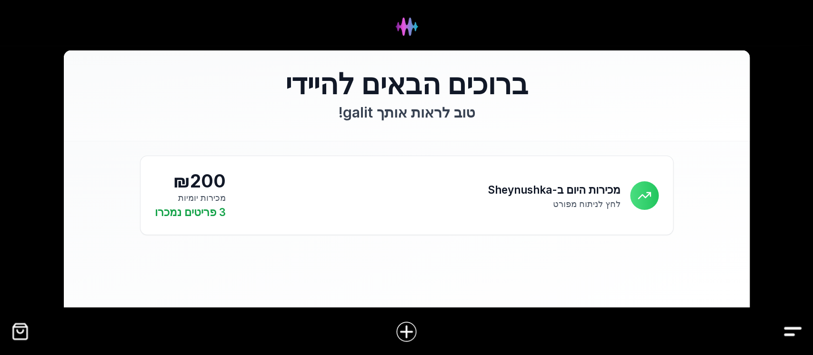
click at [791, 328] on img "Drawer" at bounding box center [792, 331] width 21 height 21
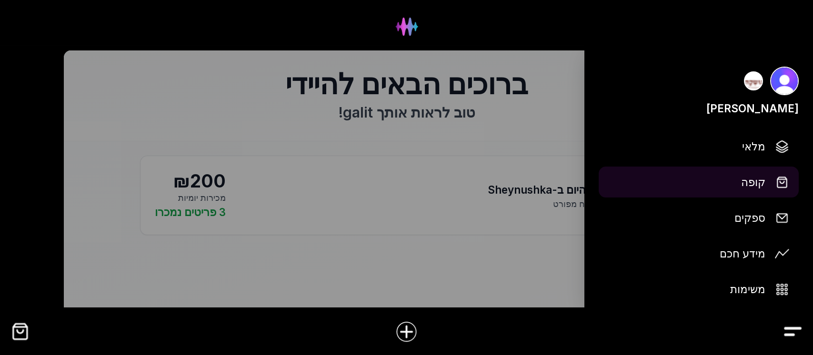
click at [777, 180] on img at bounding box center [782, 182] width 14 height 14
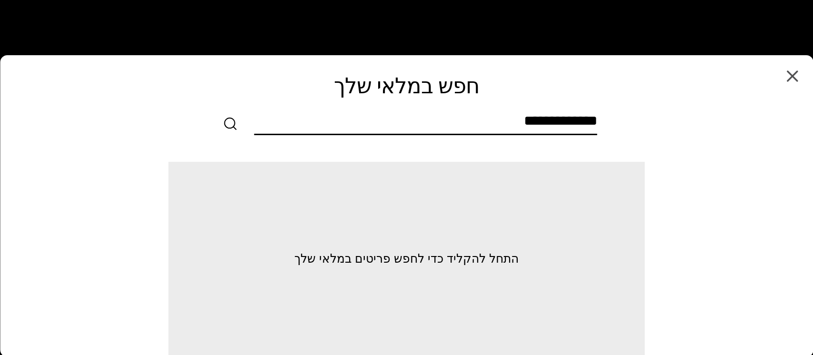
click at [592, 122] on input "text" at bounding box center [425, 122] width 343 height 21
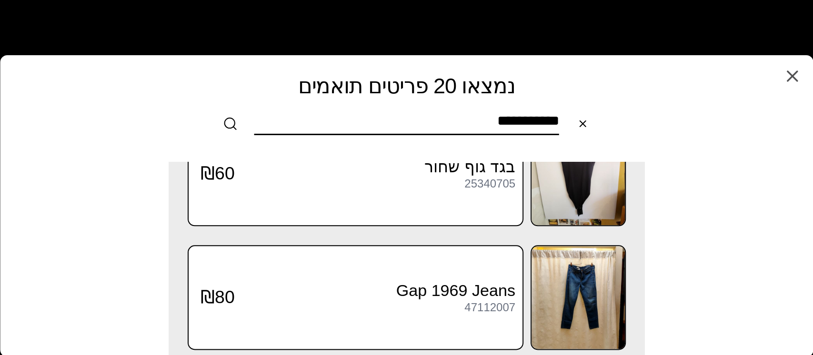
scroll to position [889, 0]
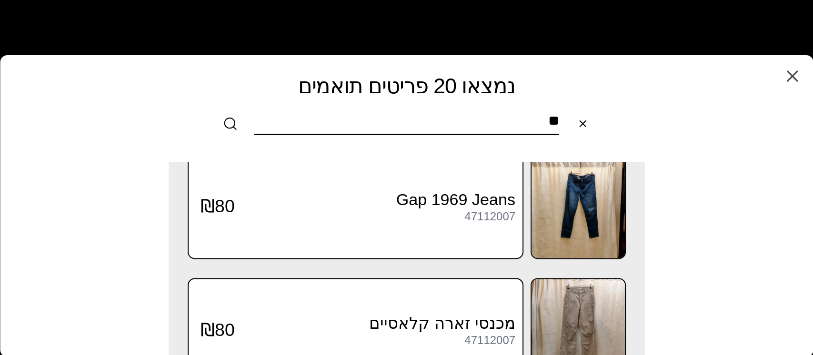
type input "*"
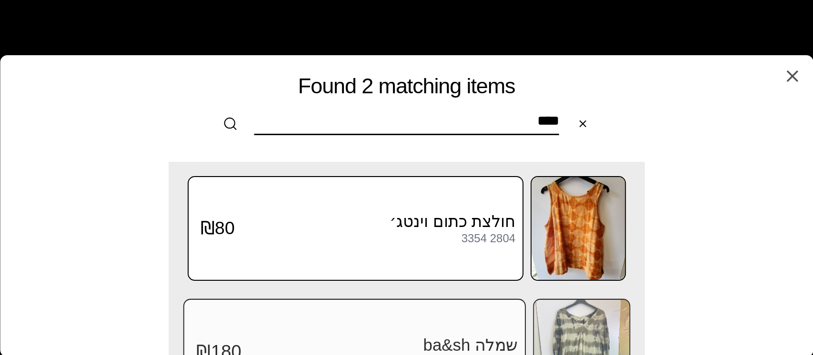
scroll to position [63, 0]
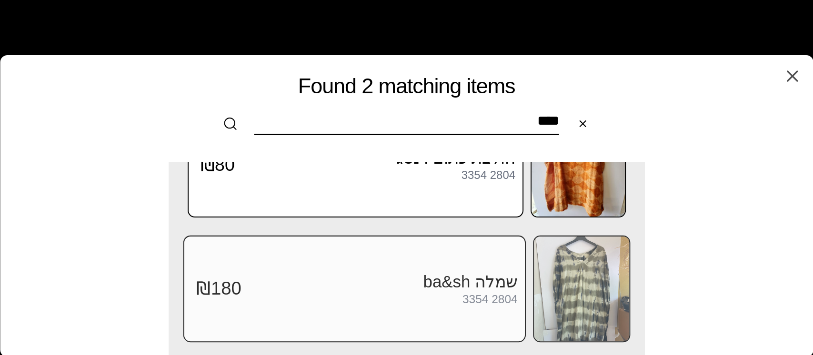
type input "****"
click at [228, 286] on span "₪180" at bounding box center [218, 289] width 45 height 22
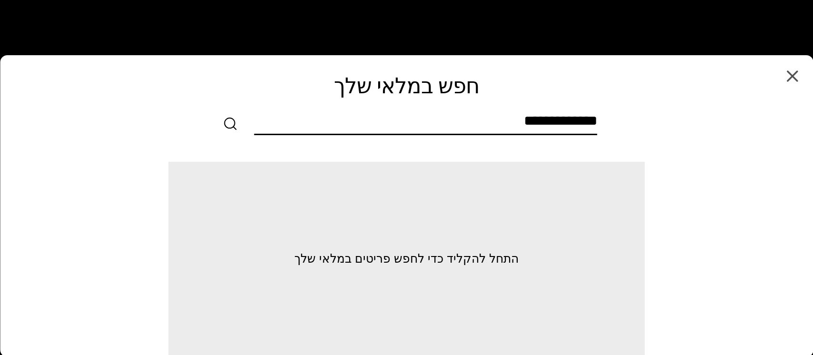
scroll to position [0, 0]
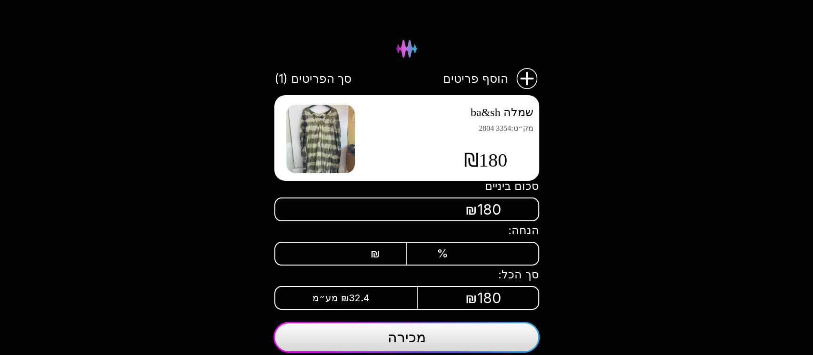
click at [364, 251] on div "₪" at bounding box center [351, 253] width 60 height 13
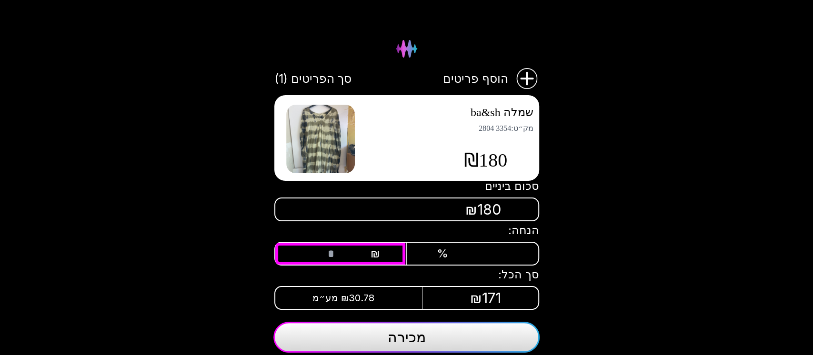
type input "**"
click at [406, 333] on span "מכירה" at bounding box center [407, 337] width 38 height 17
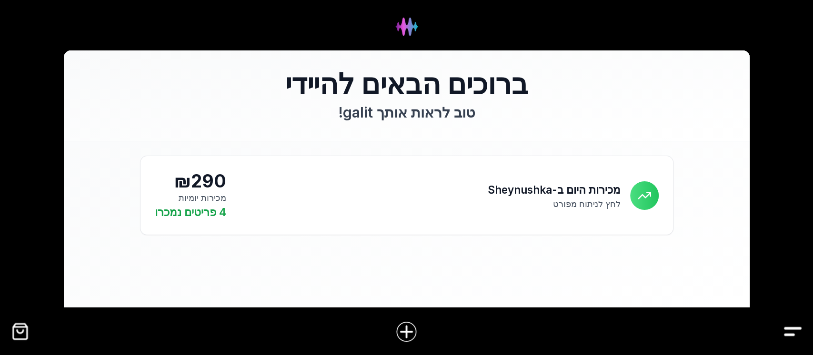
click at [794, 333] on img "Drawer" at bounding box center [792, 331] width 21 height 21
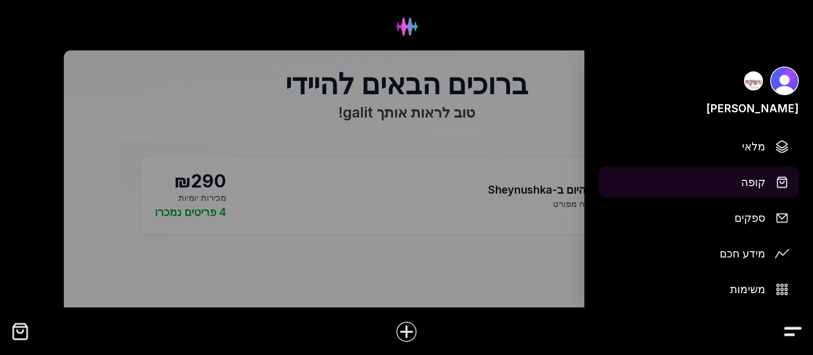
click at [778, 179] on img at bounding box center [782, 182] width 14 height 14
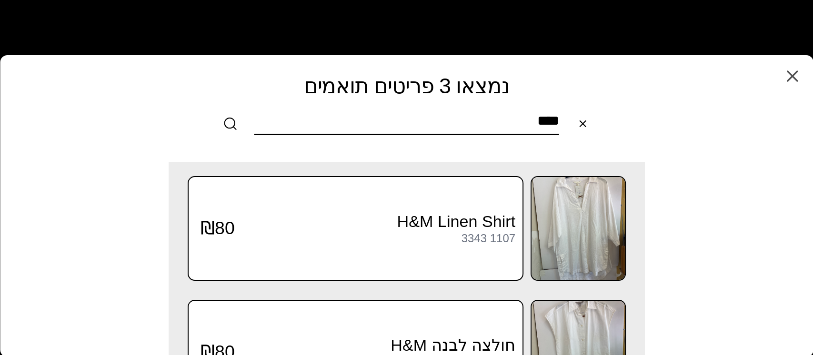
scroll to position [187, 0]
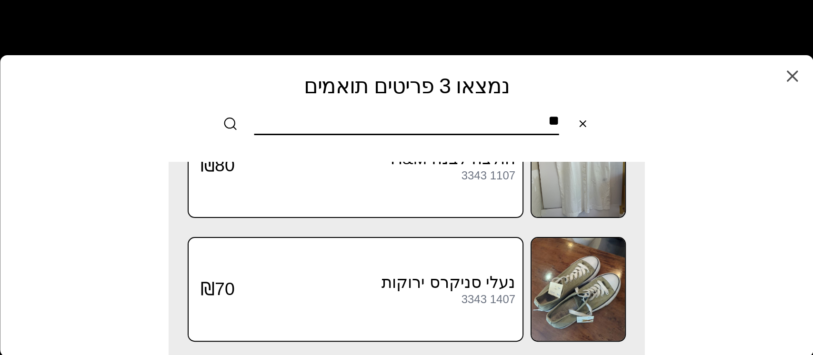
type input "*"
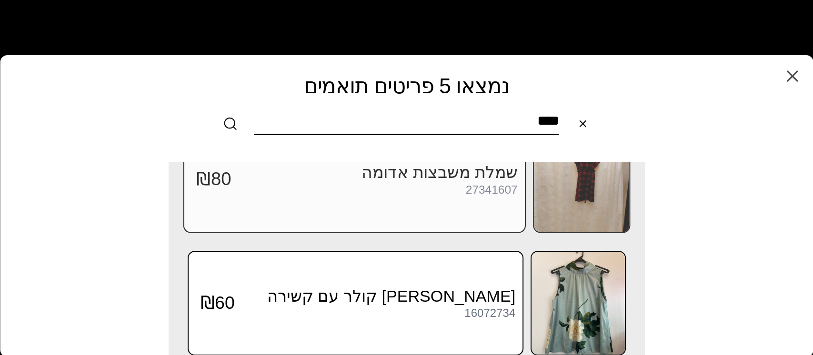
scroll to position [434, 0]
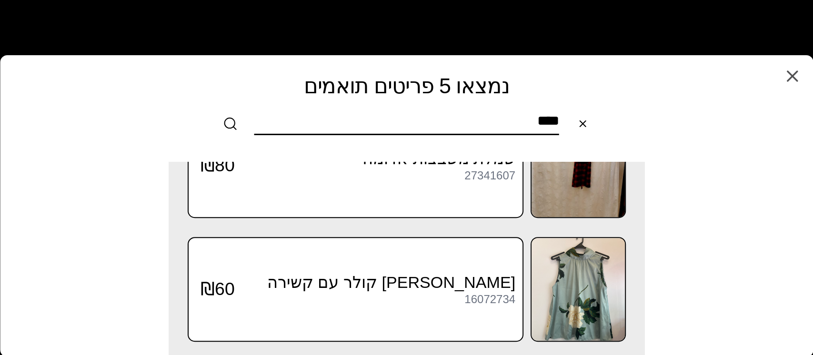
type input "****"
click at [787, 75] on icon "button" at bounding box center [792, 76] width 19 height 19
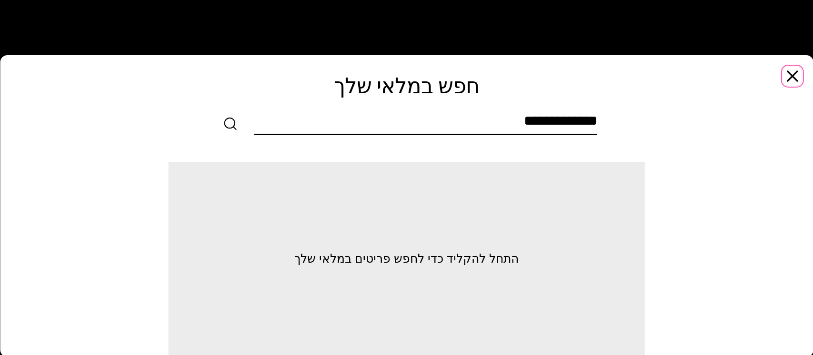
scroll to position [0, 0]
